Goal: Navigation & Orientation: Find specific page/section

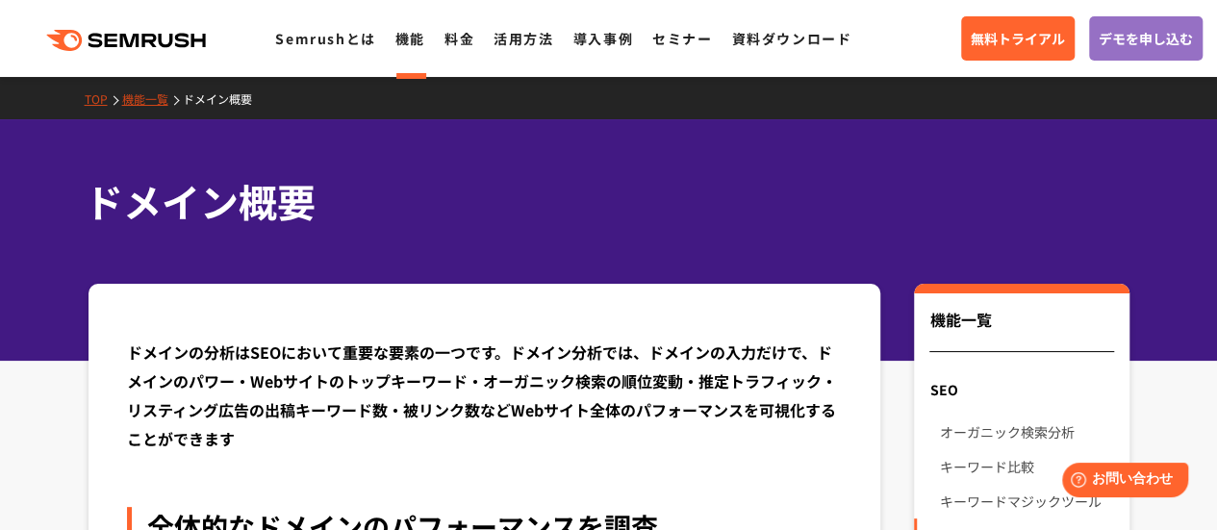
drag, startPoint x: 92, startPoint y: 96, endPoint x: 128, endPoint y: 104, distance: 36.4
click at [92, 96] on link "TOP" at bounding box center [104, 98] width 38 height 16
